Goal: Book appointment/travel/reservation

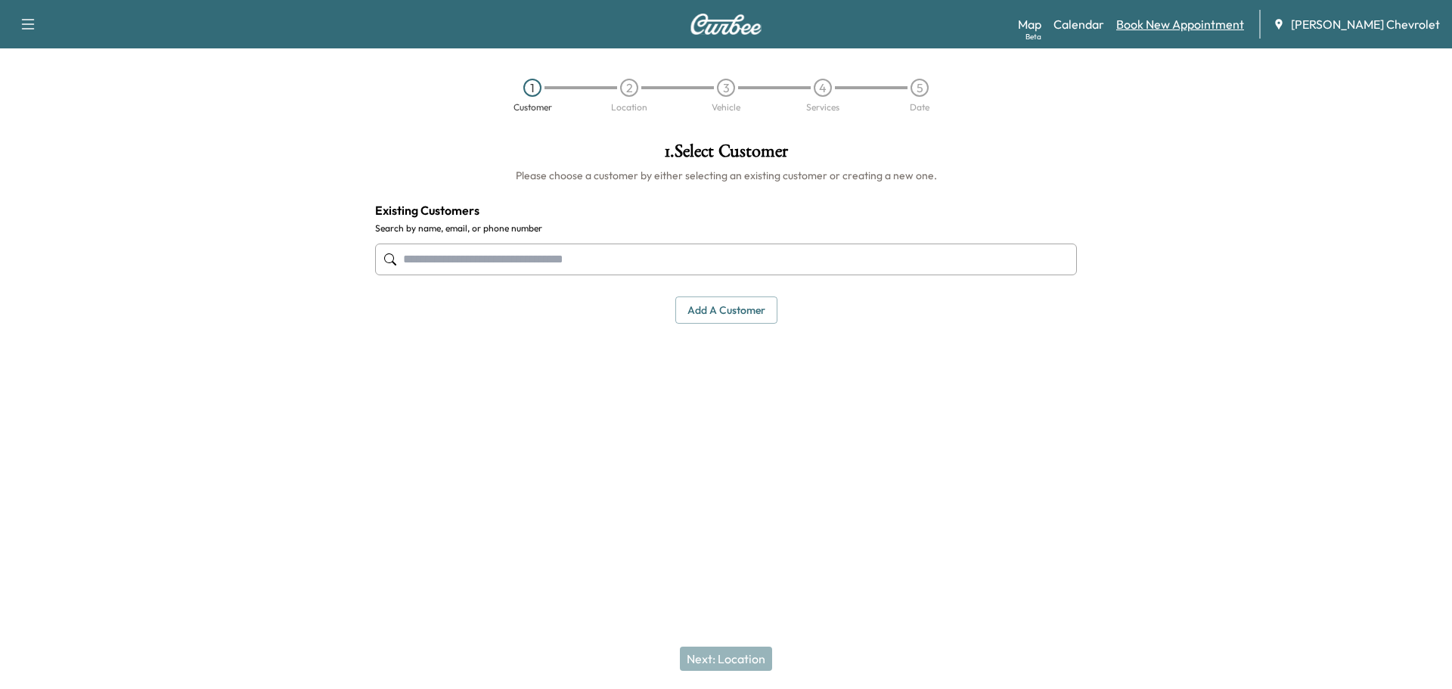
click at [1204, 20] on link "Book New Appointment" at bounding box center [1180, 24] width 128 height 18
click at [1090, 22] on link "Calendar" at bounding box center [1078, 24] width 51 height 18
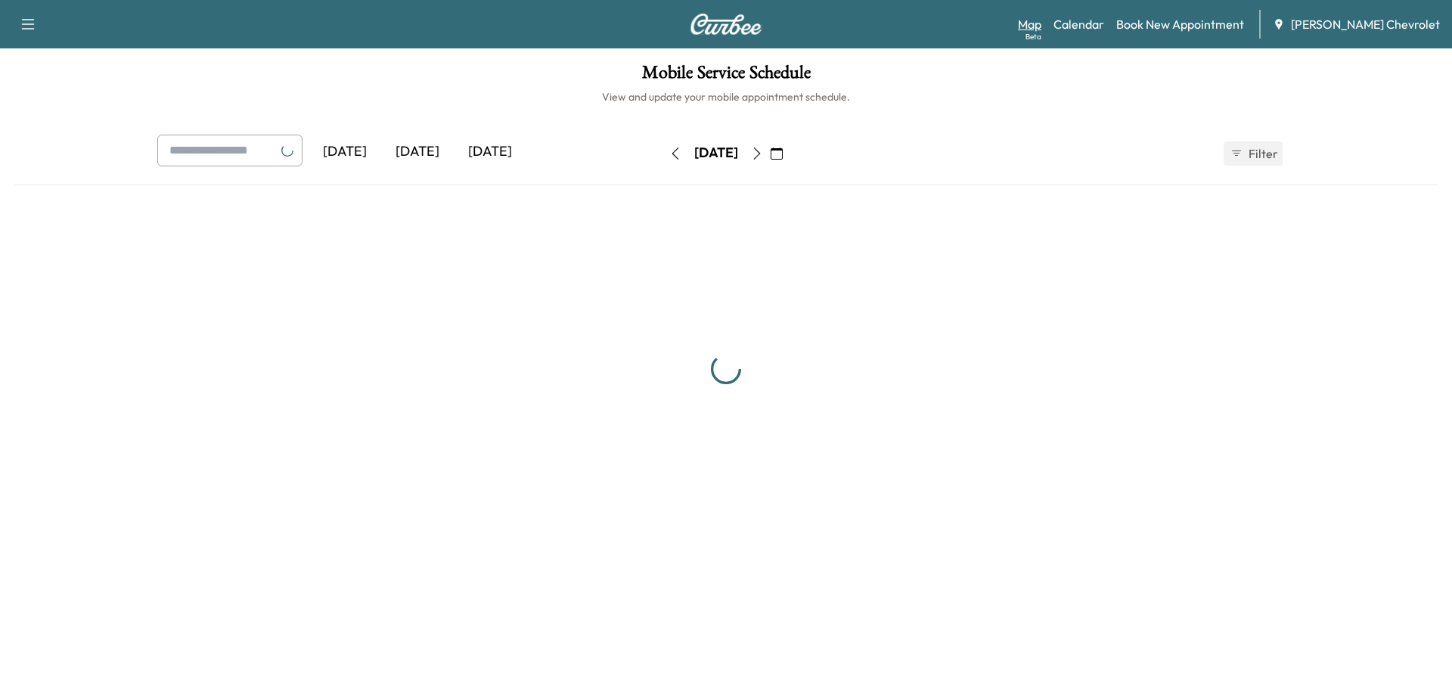
click at [1058, 25] on div "Map Beta Calendar Book New Appointment [PERSON_NAME] Chevrolet" at bounding box center [1229, 24] width 422 height 29
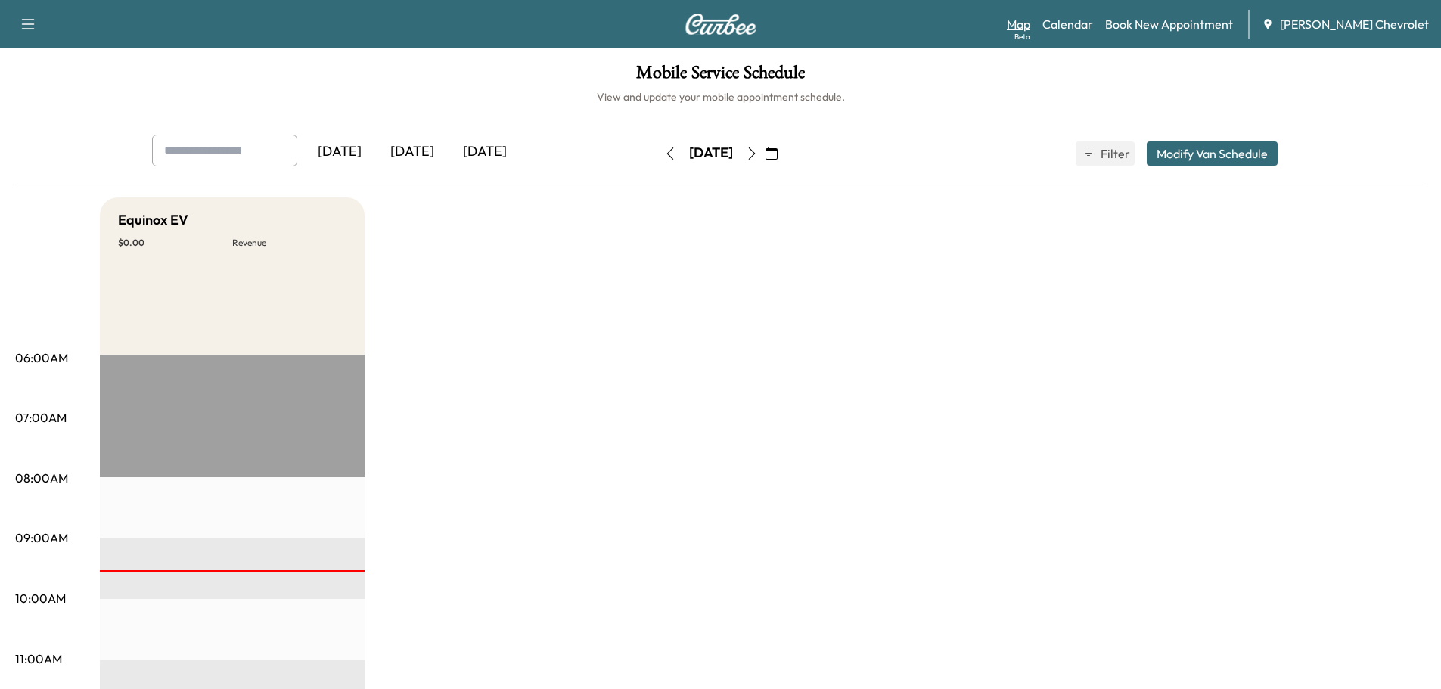
click at [1030, 24] on link "Map Beta" at bounding box center [1018, 24] width 23 height 18
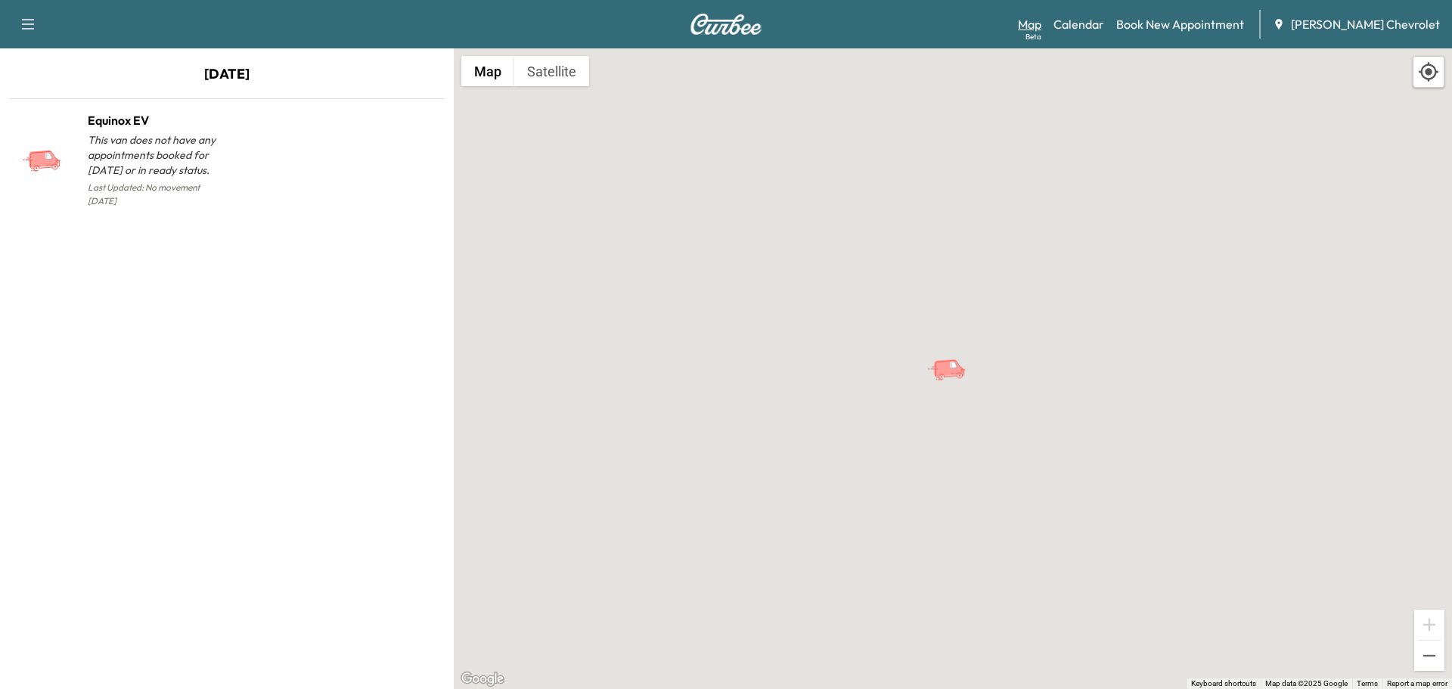
click at [1041, 26] on link "Map Beta" at bounding box center [1029, 24] width 23 height 18
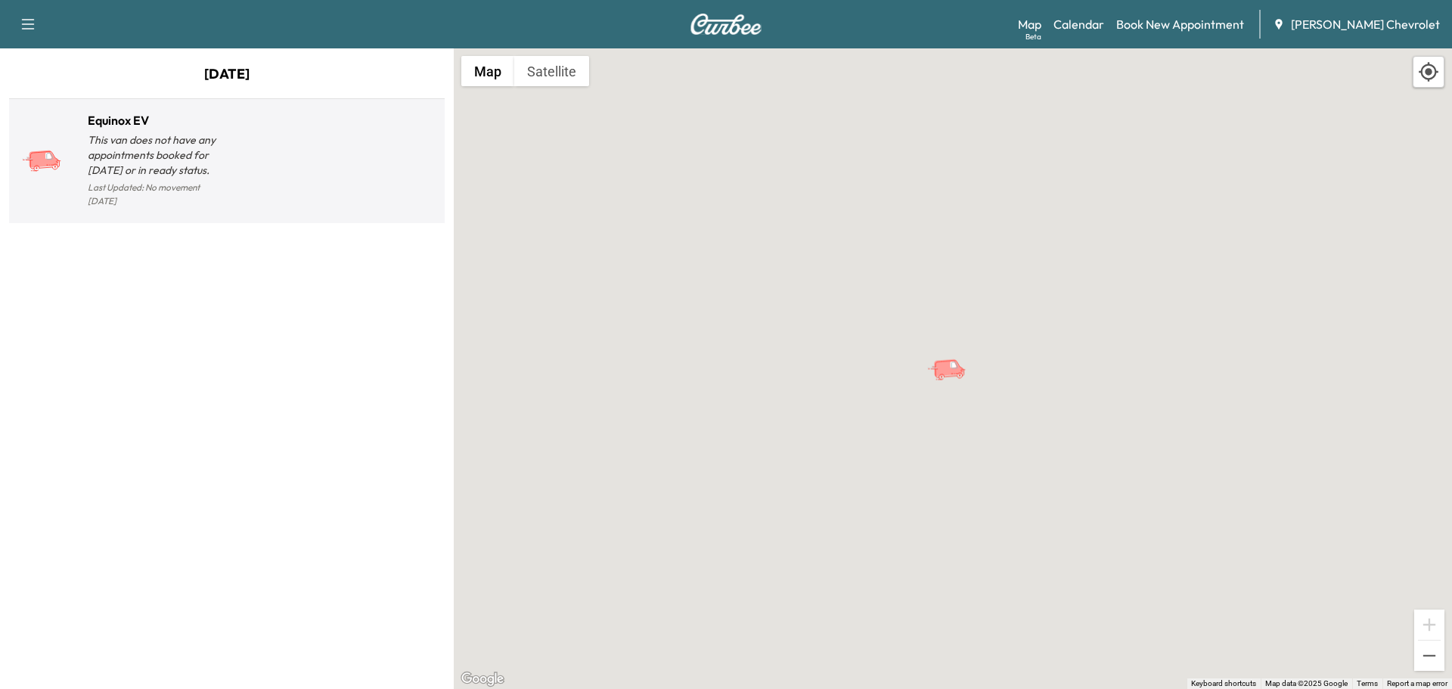
click at [175, 150] on p "This van does not have any appointments booked for [DATE] or in ready status." at bounding box center [157, 154] width 139 height 45
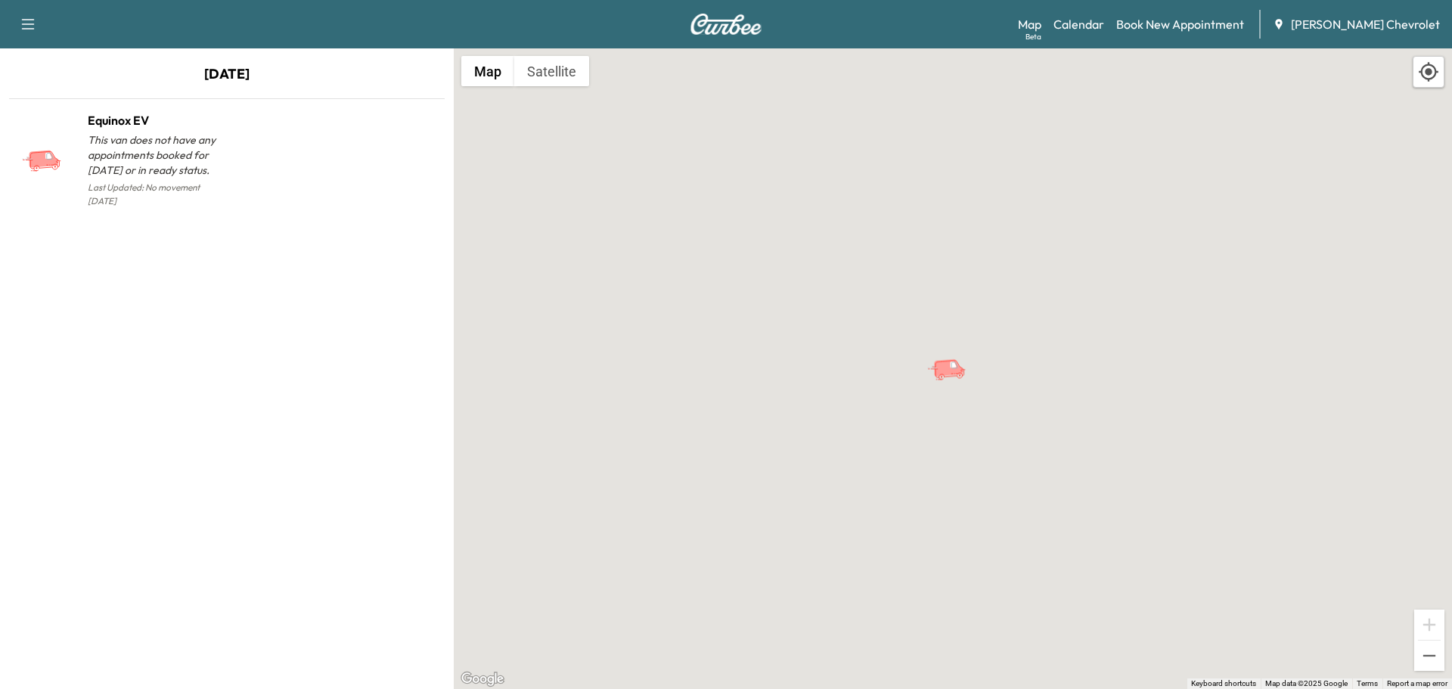
click at [1112, 36] on div "Map Beta Calendar Book New Appointment [PERSON_NAME] Chevrolet" at bounding box center [1229, 24] width 422 height 29
click at [1104, 26] on link "Calendar" at bounding box center [1078, 24] width 51 height 18
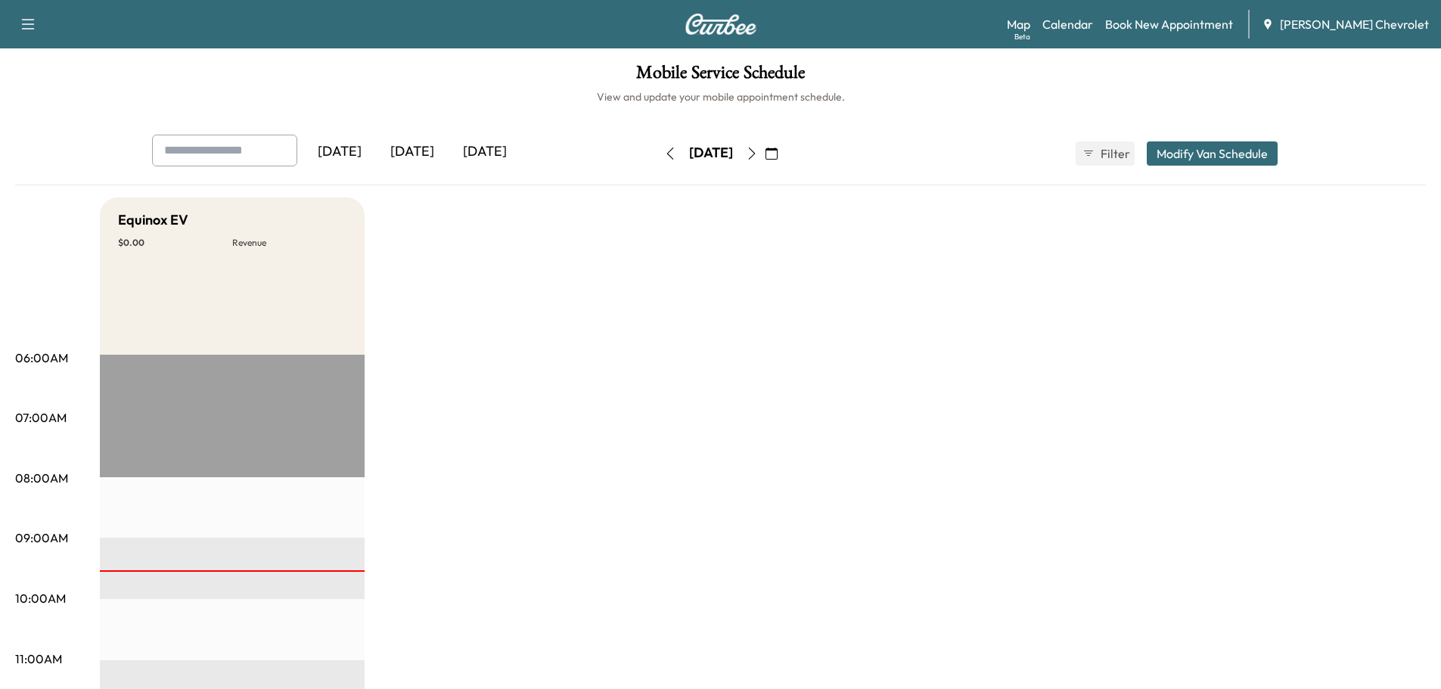
click at [424, 144] on div "[DATE]" at bounding box center [412, 152] width 73 height 35
click at [342, 151] on div "[DATE]" at bounding box center [339, 152] width 73 height 35
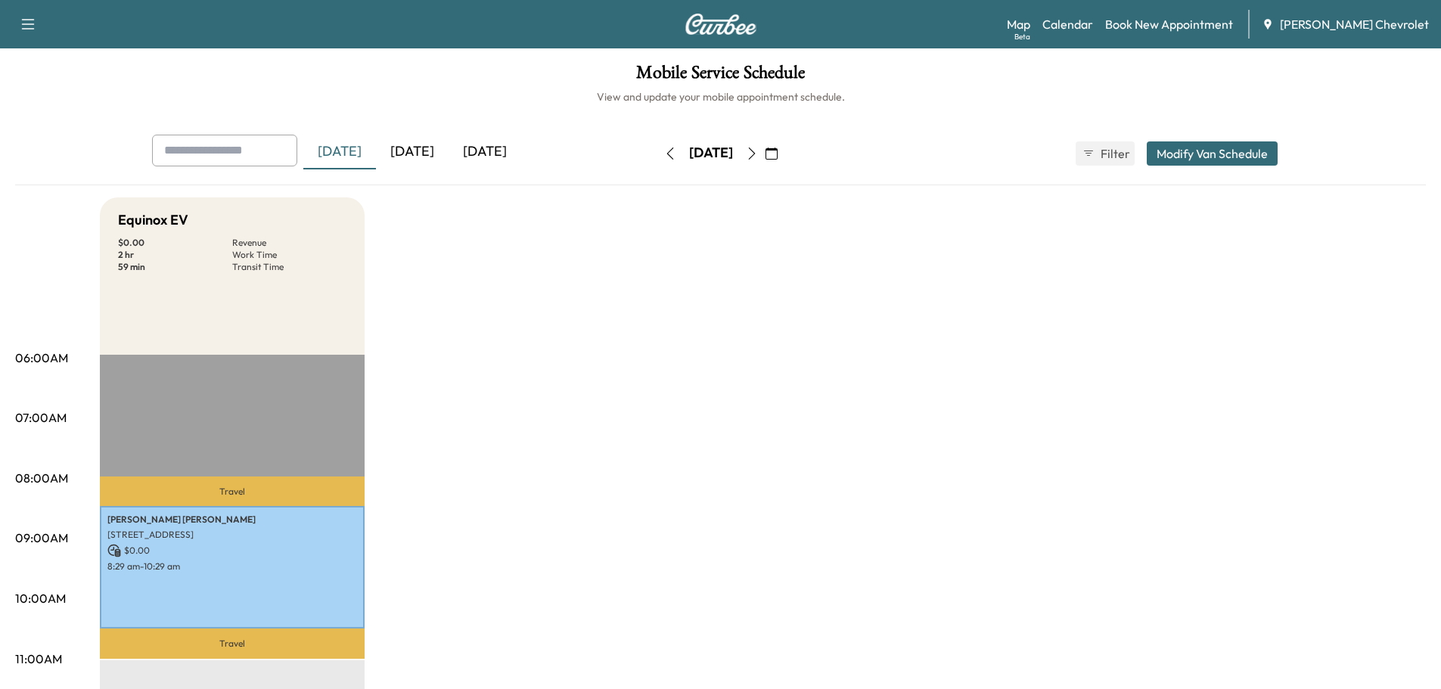
click at [426, 156] on div "[DATE]" at bounding box center [412, 152] width 73 height 35
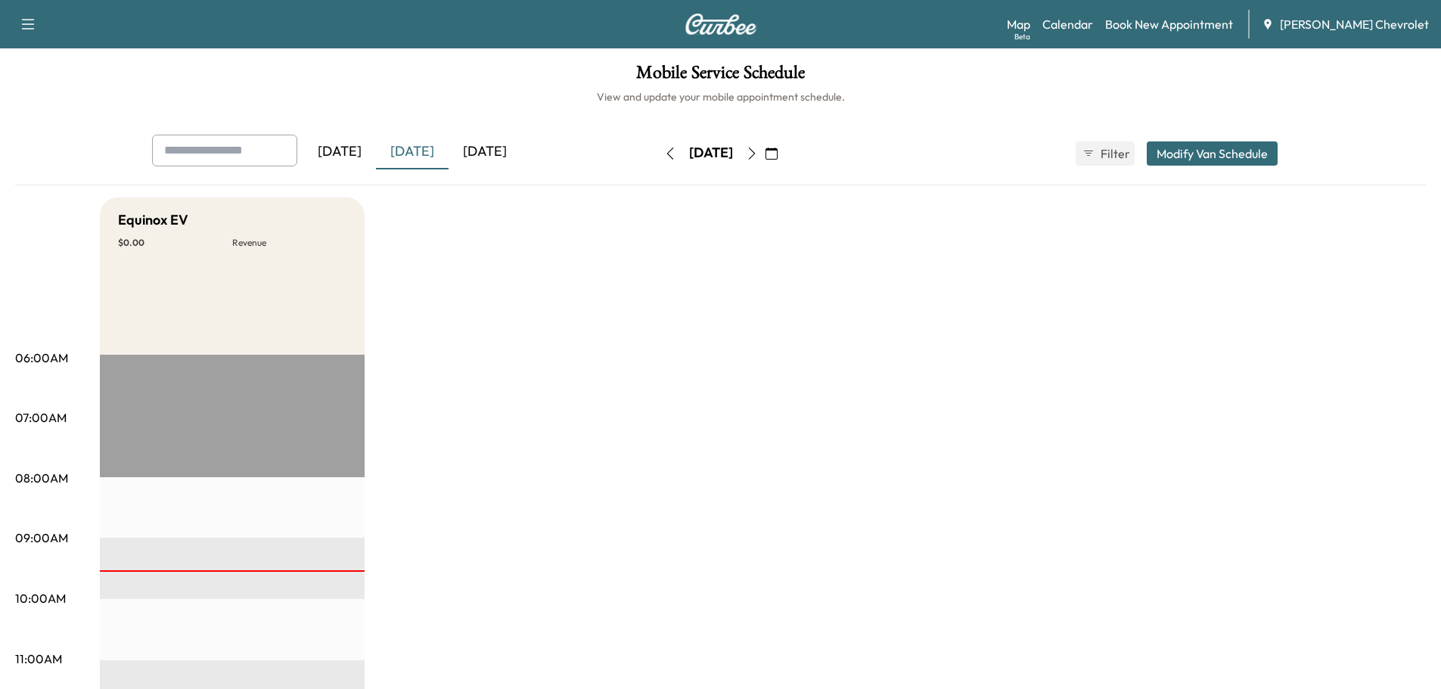
click at [352, 159] on div "[DATE]" at bounding box center [339, 152] width 73 height 35
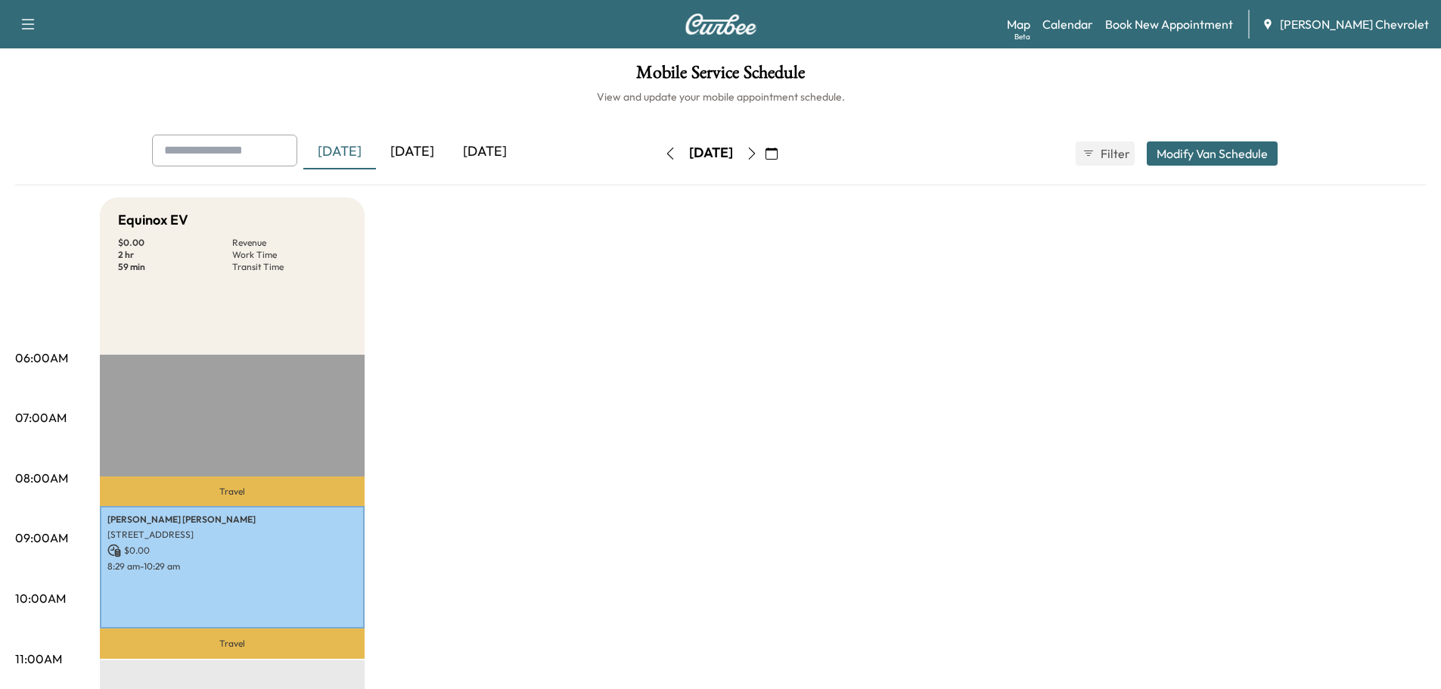
click at [485, 150] on div "[DATE]" at bounding box center [484, 152] width 73 height 35
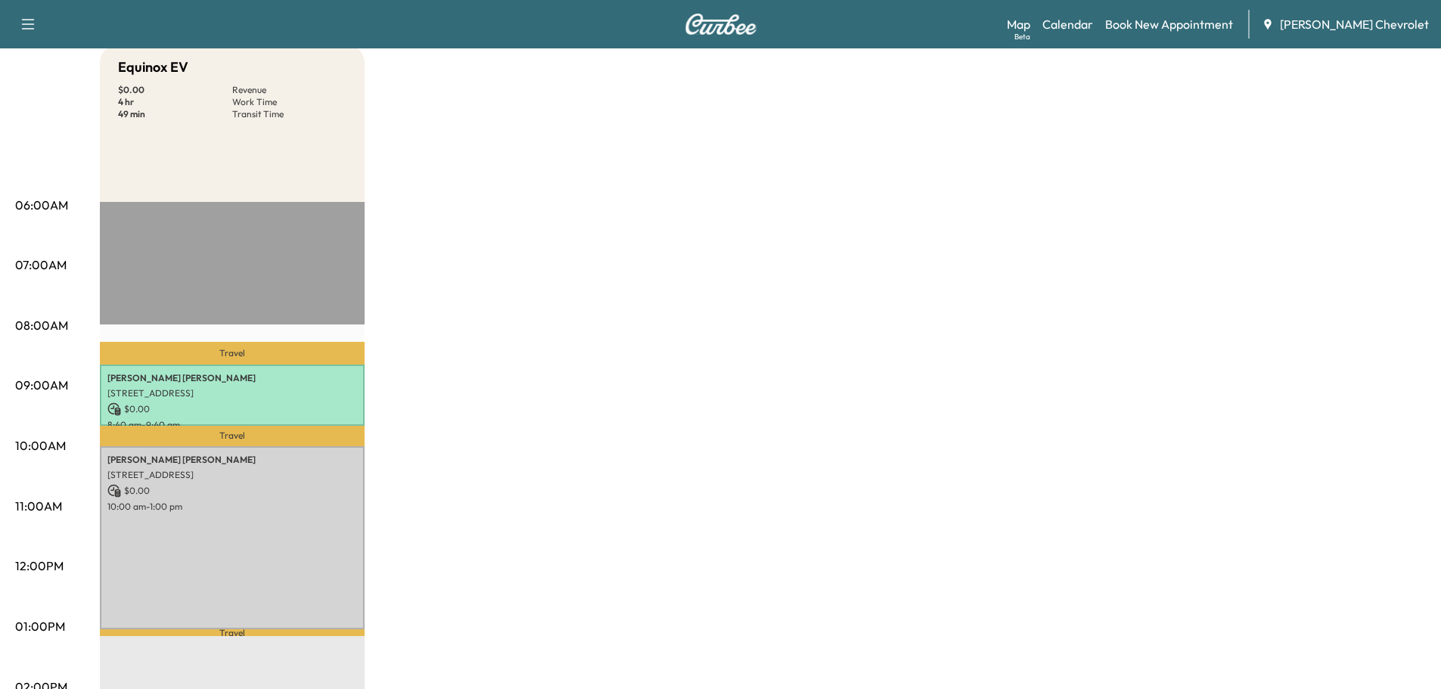
scroll to position [176, 0]
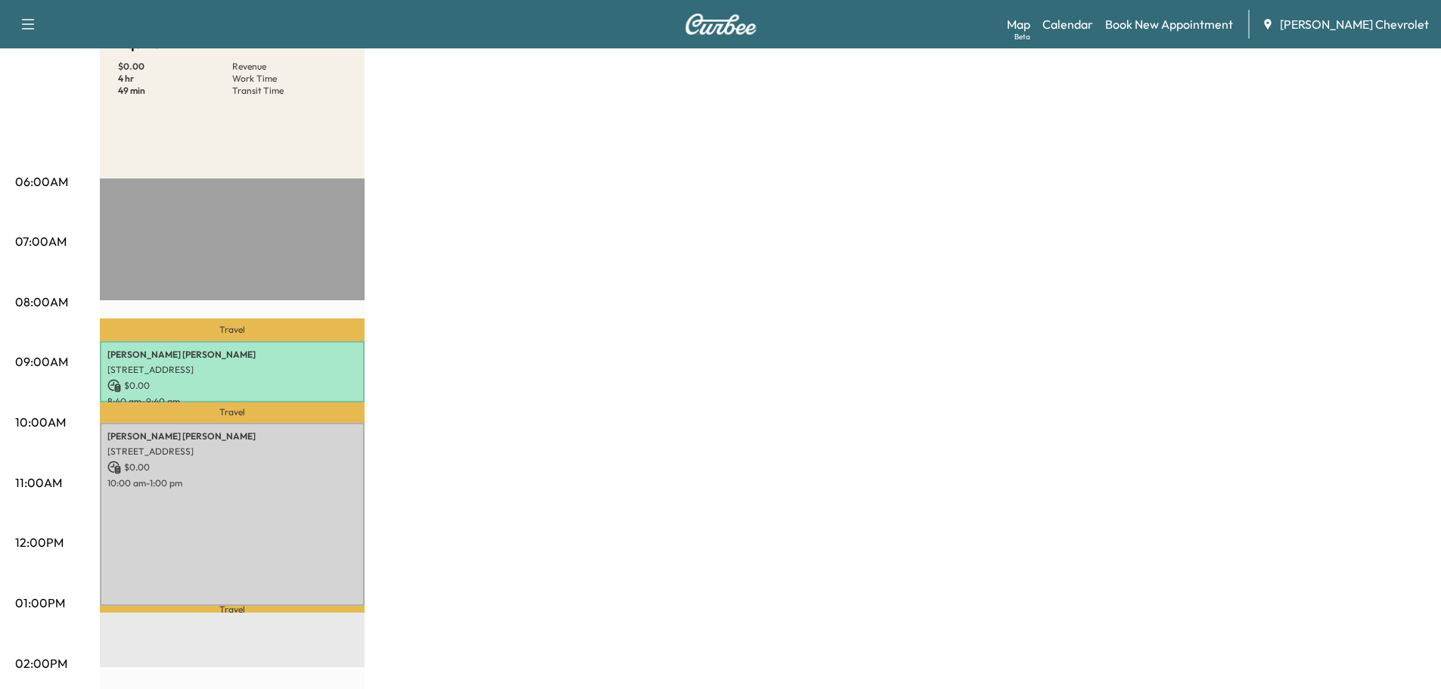
click at [459, 380] on div "Equinox EV $ 0.00 Revenue 4 hr Work Time 49 min Transit Time Travel [PERSON_NAM…" at bounding box center [763, 588] width 1326 height 1134
click at [744, 331] on div "Equinox EV $ 0.00 Revenue 4 hr Work Time 49 min Transit Time Travel [PERSON_NAM…" at bounding box center [763, 588] width 1326 height 1134
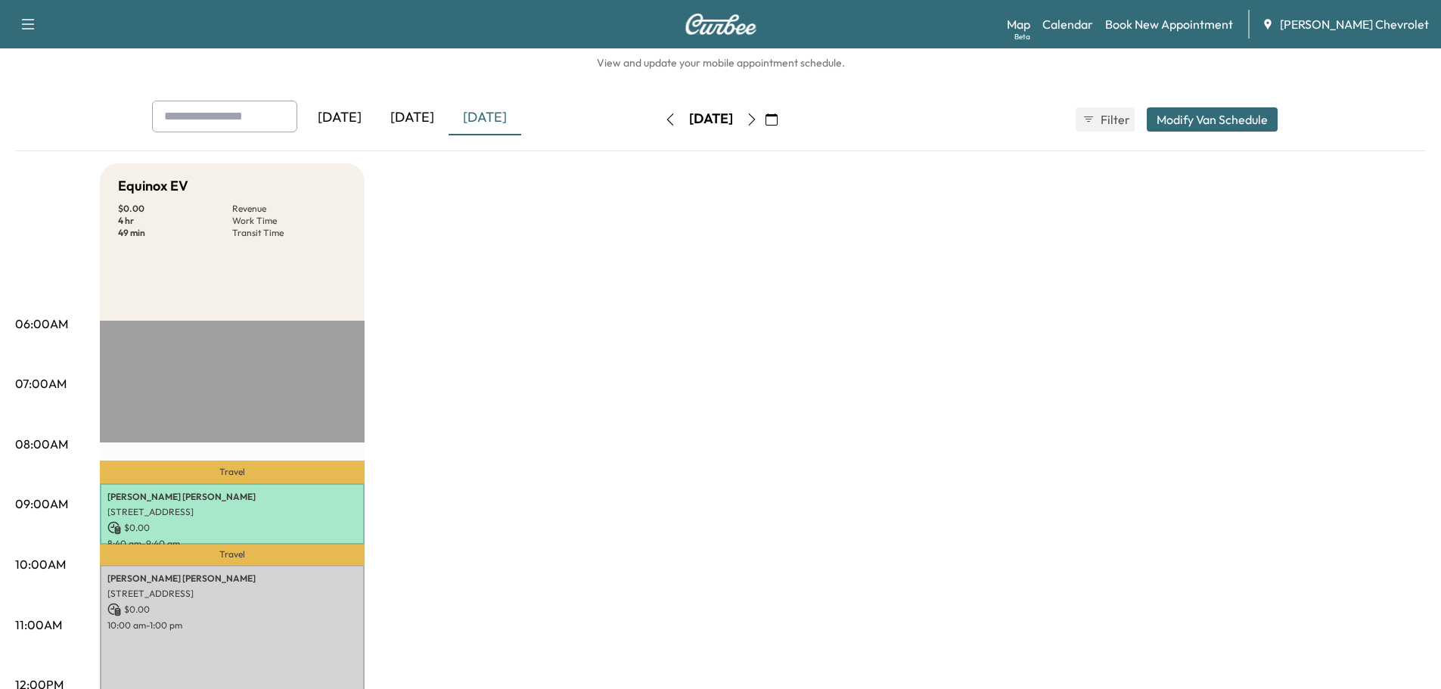
scroll to position [0, 0]
